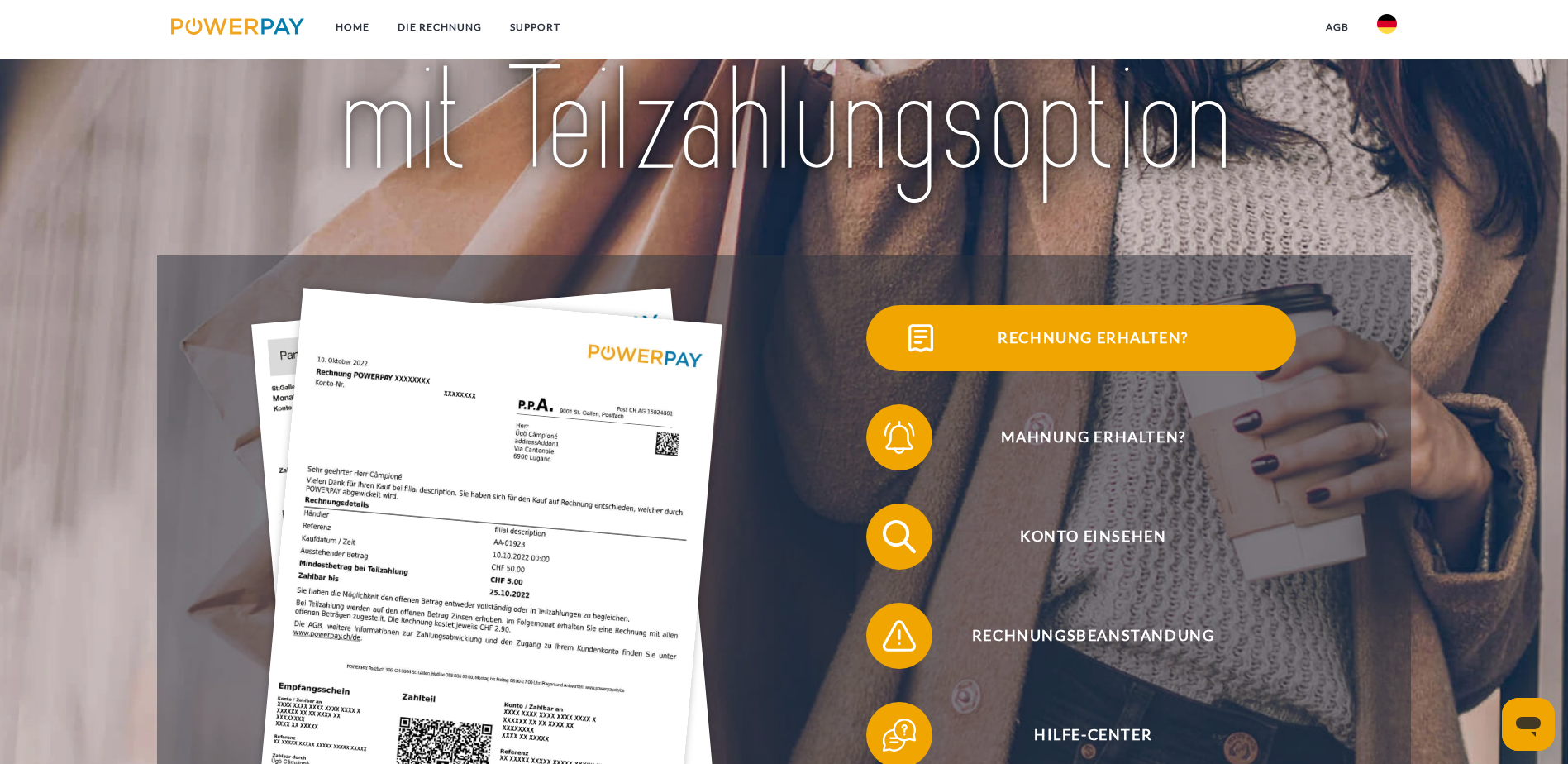
scroll to position [331, 0]
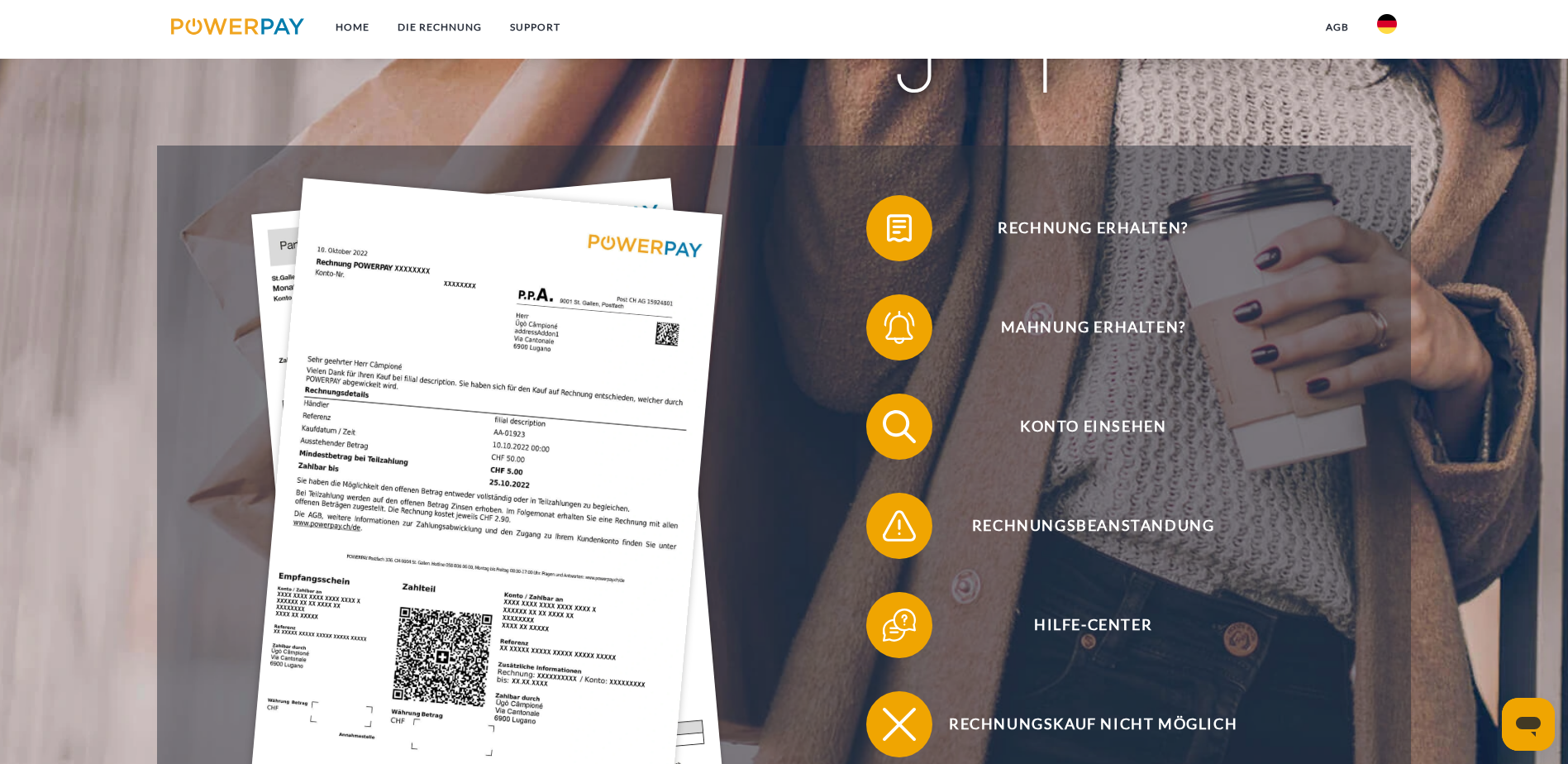
click at [303, 308] on img at bounding box center [487, 492] width 471 height 630
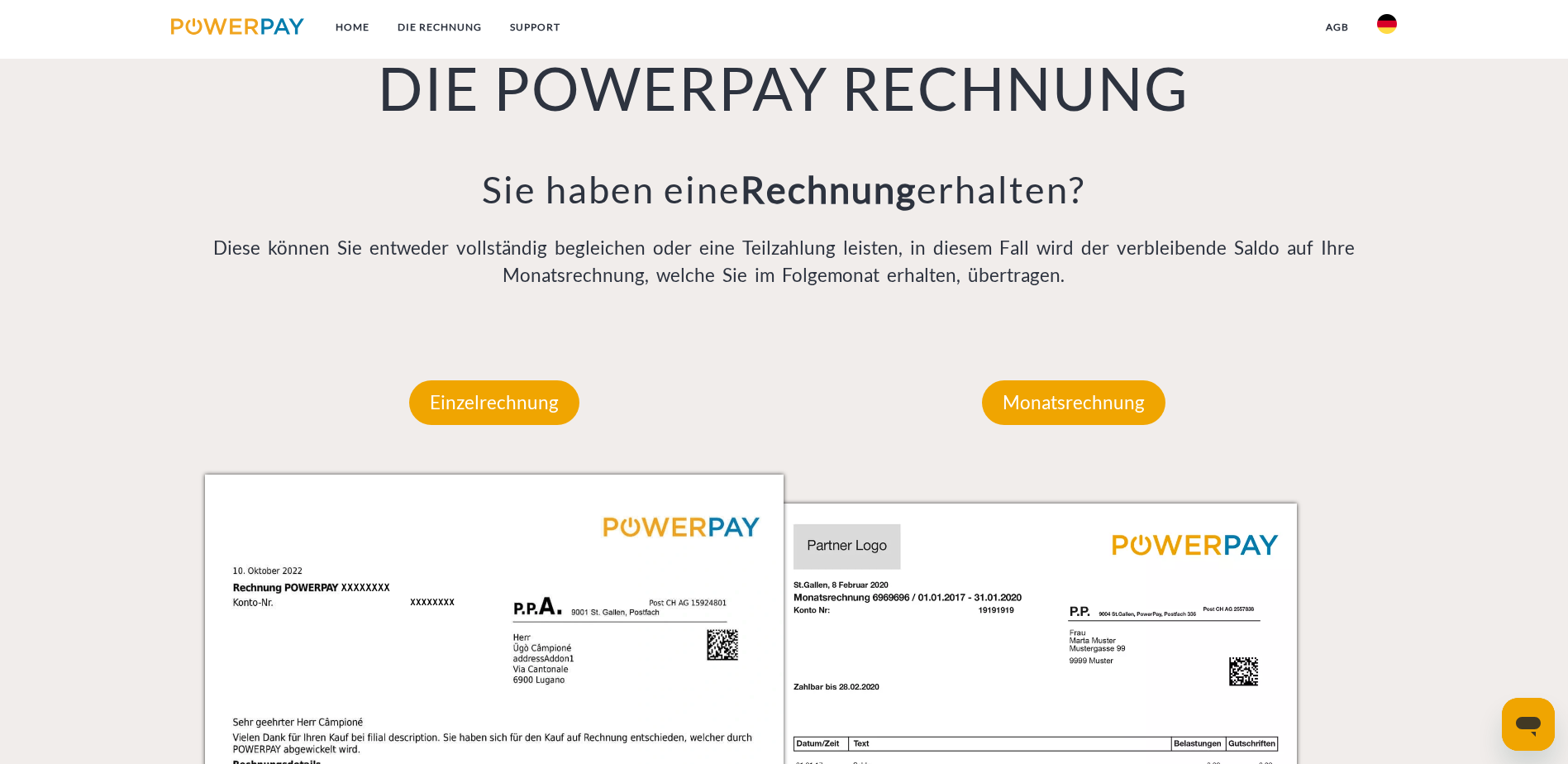
scroll to position [1264, 0]
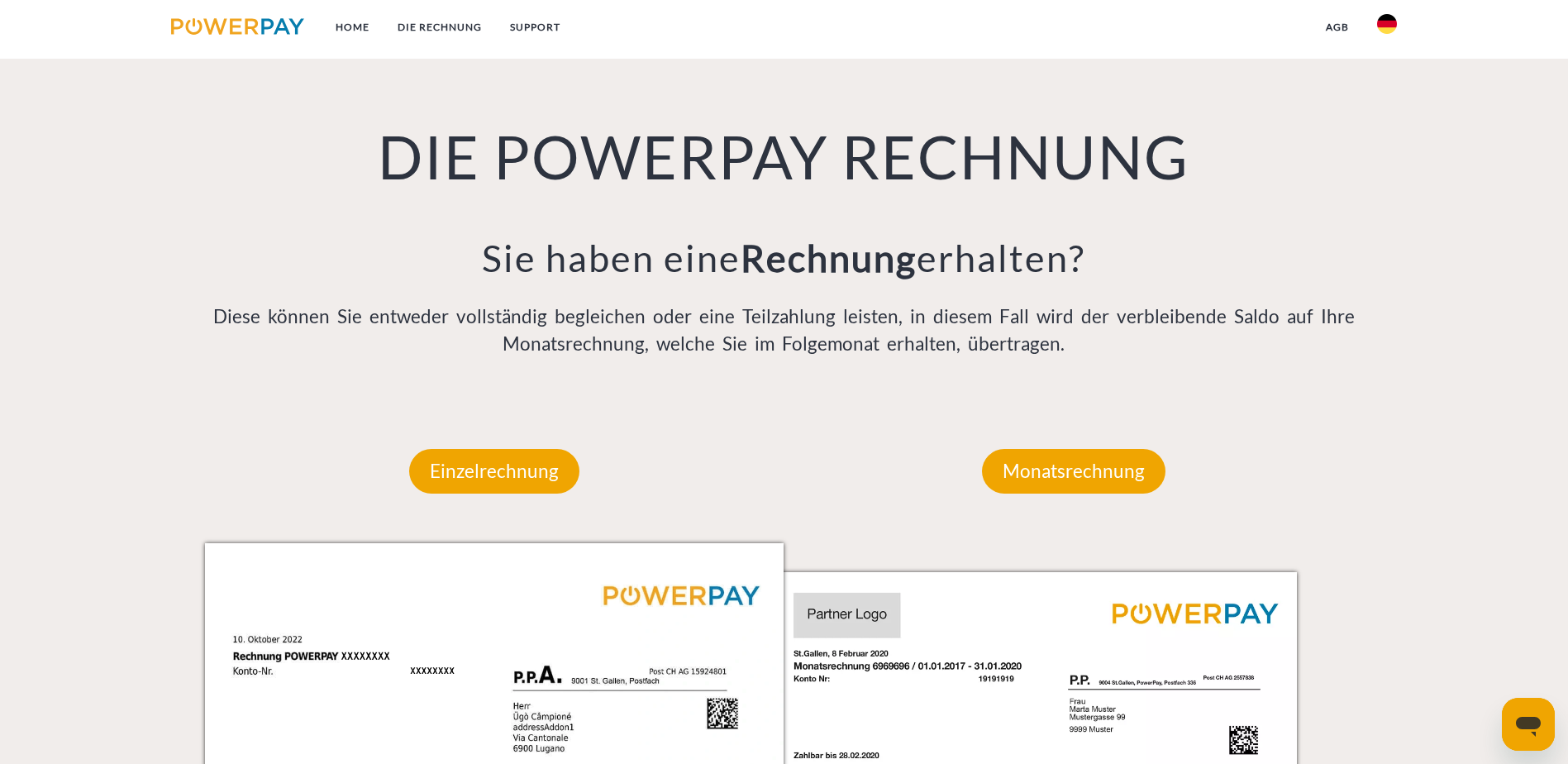
click at [1396, 30] on img at bounding box center [1387, 24] width 20 height 20
click at [1388, 76] on img at bounding box center [1387, 77] width 20 height 20
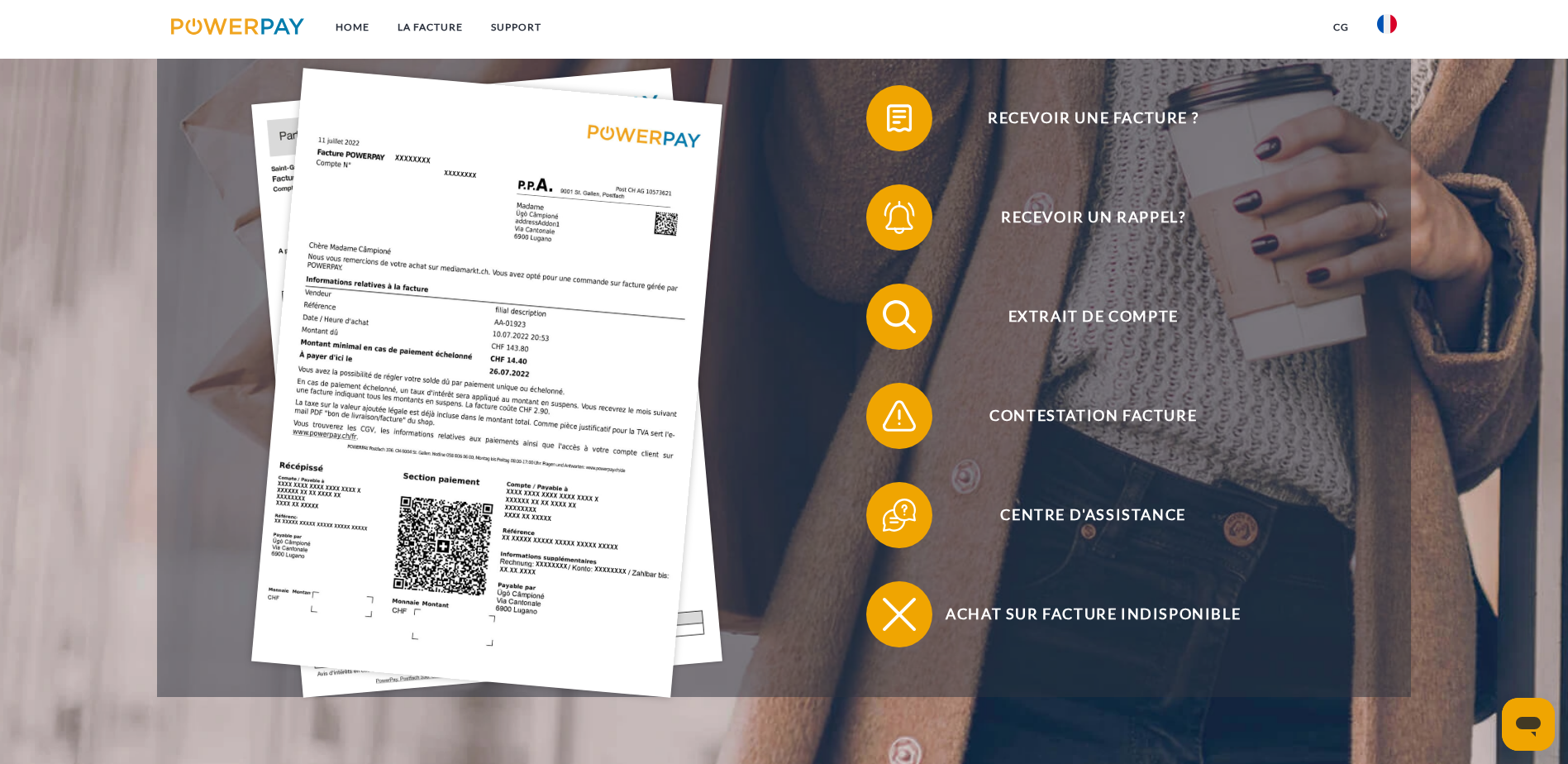
click at [376, 459] on img at bounding box center [487, 382] width 471 height 630
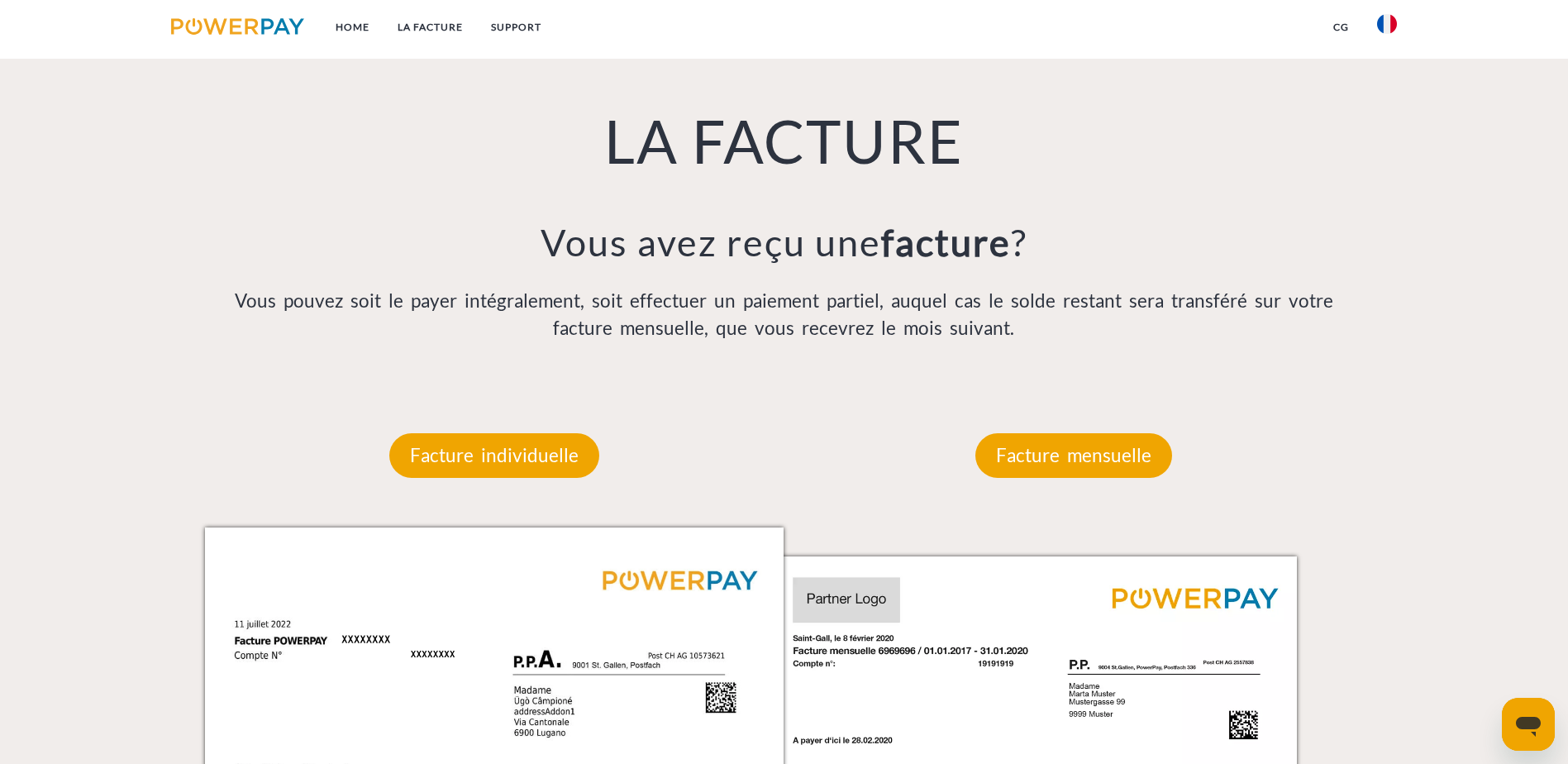
scroll to position [1264, 0]
